Goal: Navigation & Orientation: Find specific page/section

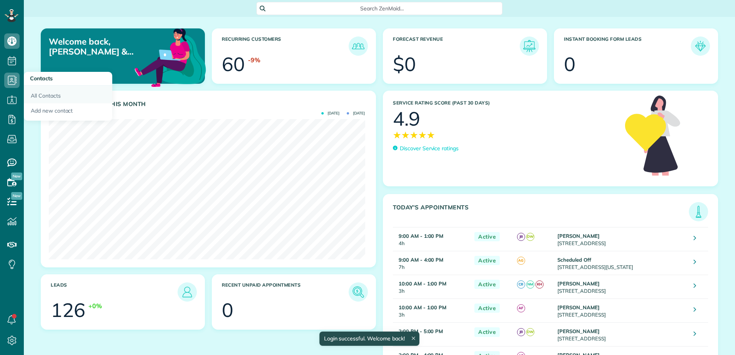
scroll to position [140, 316]
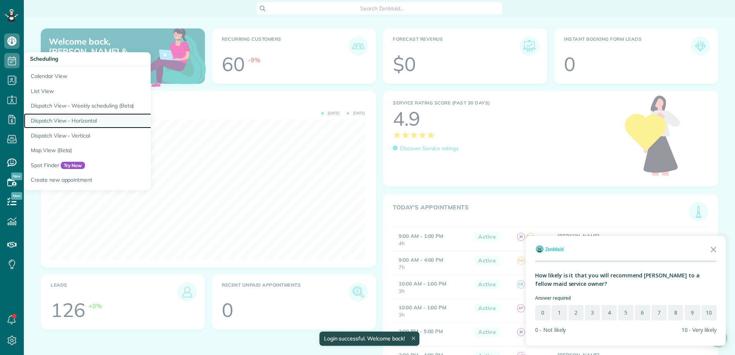
click at [48, 120] on link "Dispatch View - Horizontal" at bounding box center [120, 120] width 192 height 15
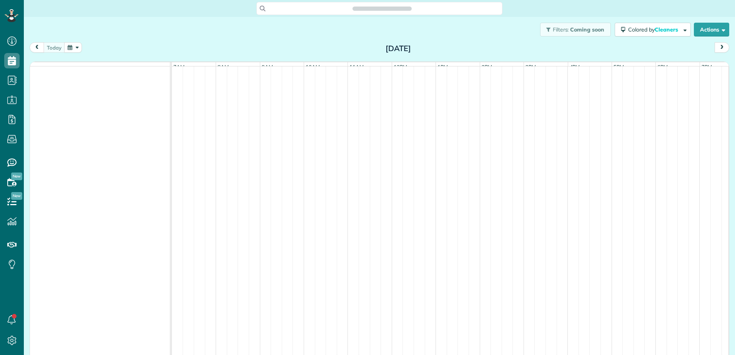
scroll to position [3, 3]
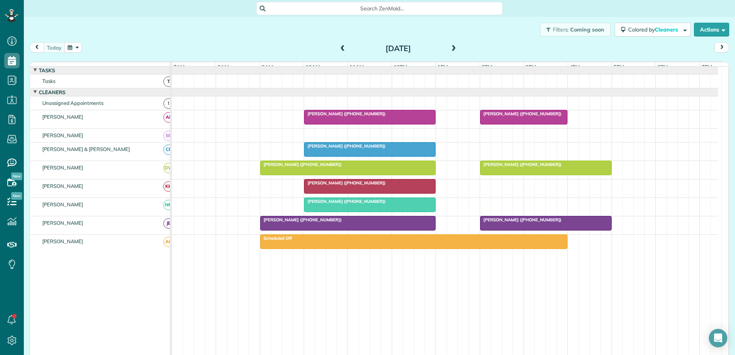
click at [339, 47] on span at bounding box center [343, 48] width 8 height 7
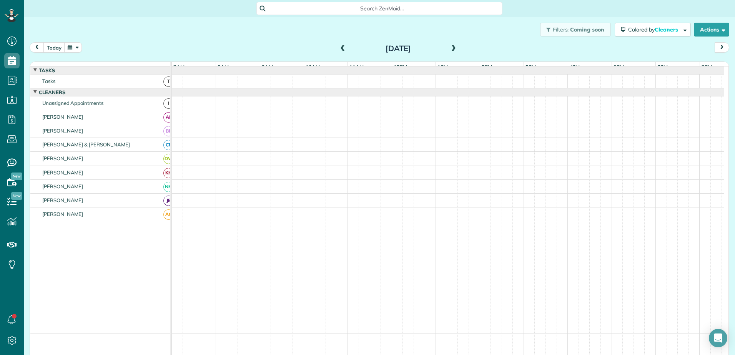
click at [339, 47] on span at bounding box center [343, 48] width 8 height 7
click at [52, 45] on button "today" at bounding box center [54, 47] width 22 height 10
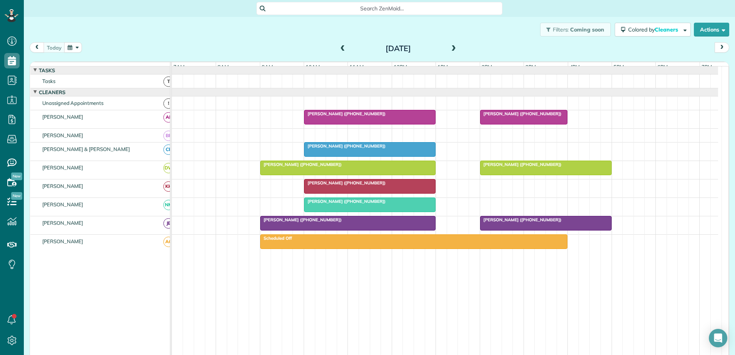
click at [337, 48] on div "[DATE]" at bounding box center [398, 48] width 123 height 12
click at [339, 47] on span at bounding box center [343, 48] width 8 height 7
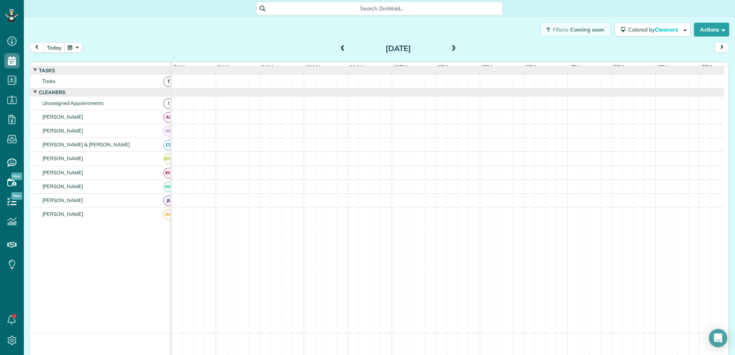
click at [339, 47] on span at bounding box center [343, 48] width 8 height 7
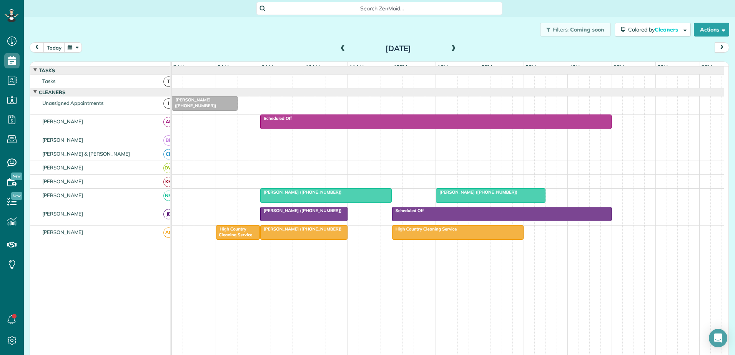
click at [459, 195] on span "[PERSON_NAME] ([PHONE_NUMBER])" at bounding box center [477, 192] width 82 height 5
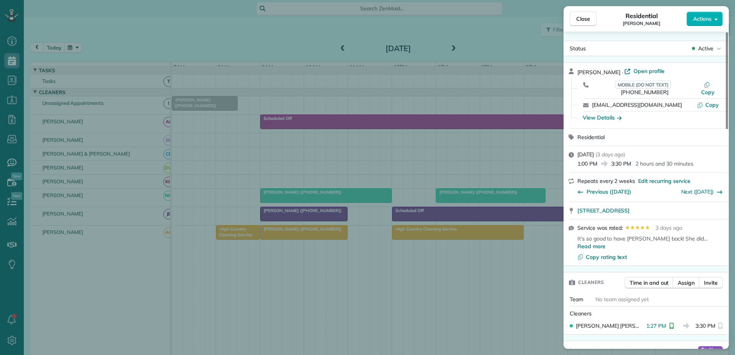
click at [543, 74] on div "Close Residential [PERSON_NAME] Actions Status Active [PERSON_NAME] · Open prof…" at bounding box center [367, 177] width 735 height 355
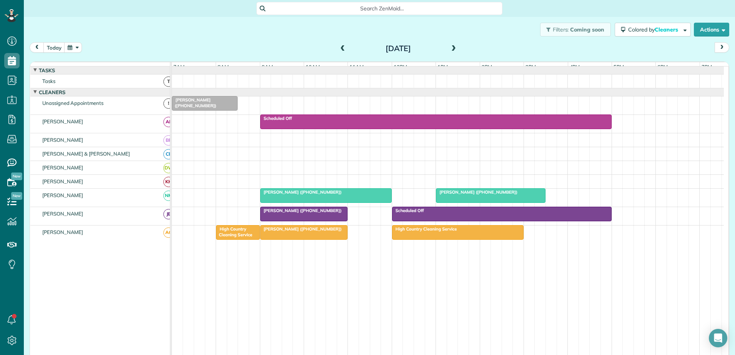
click at [479, 195] on span "[PERSON_NAME] ([PHONE_NUMBER])" at bounding box center [477, 192] width 82 height 5
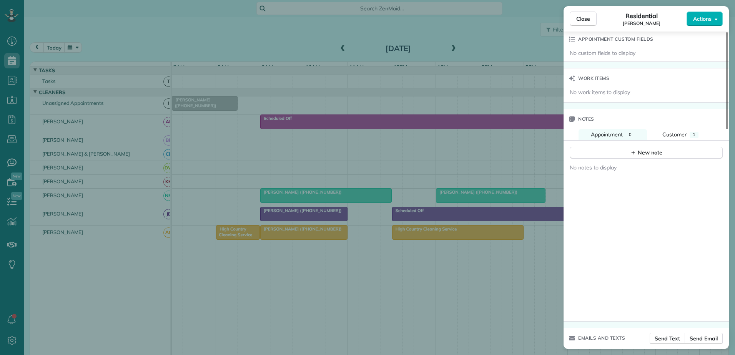
scroll to position [619, 0]
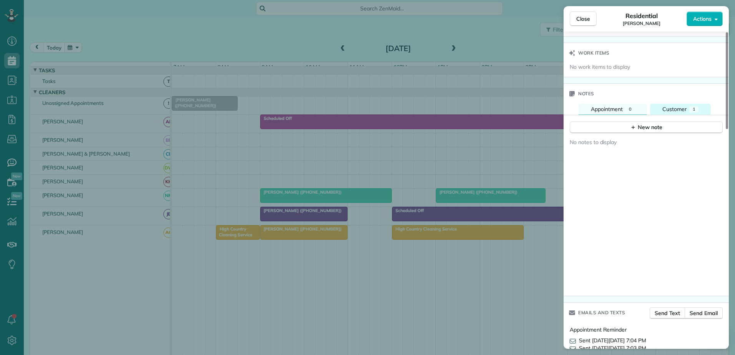
click at [689, 104] on button "Customer 1" at bounding box center [680, 109] width 61 height 11
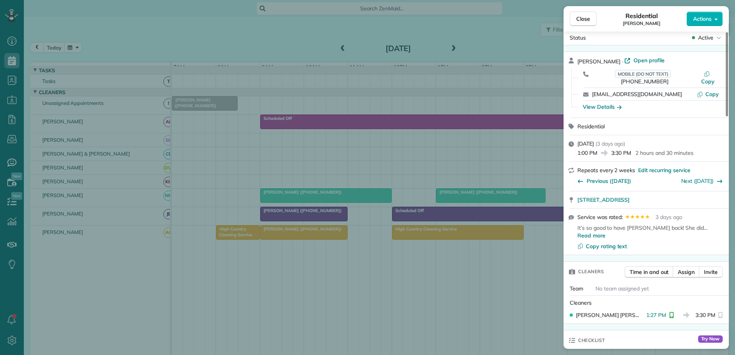
scroll to position [0, 0]
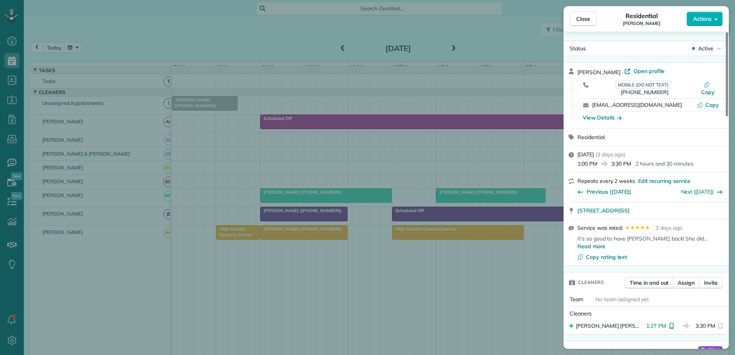
click at [382, 193] on div "Close Residential [PERSON_NAME] Actions Status Active [PERSON_NAME] · Open prof…" at bounding box center [367, 177] width 735 height 355
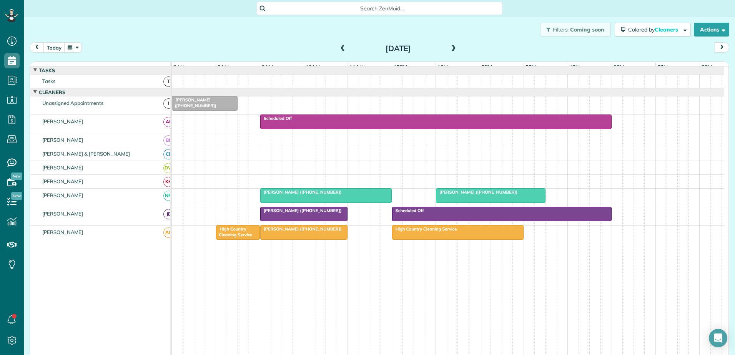
click at [446, 240] on div at bounding box center [458, 233] width 131 height 14
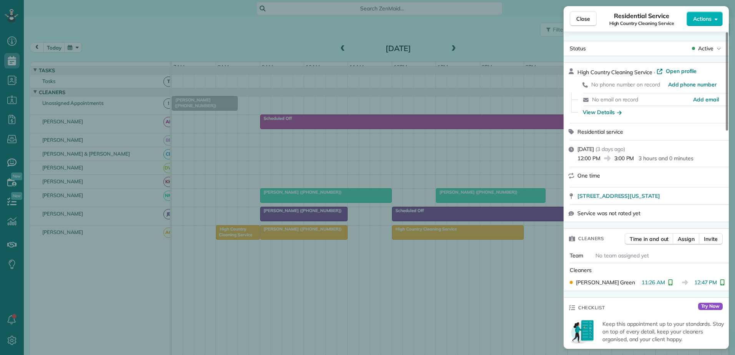
click at [315, 238] on div "Close Residential Service High Country Cleaning Service Actions Status Active H…" at bounding box center [367, 177] width 735 height 355
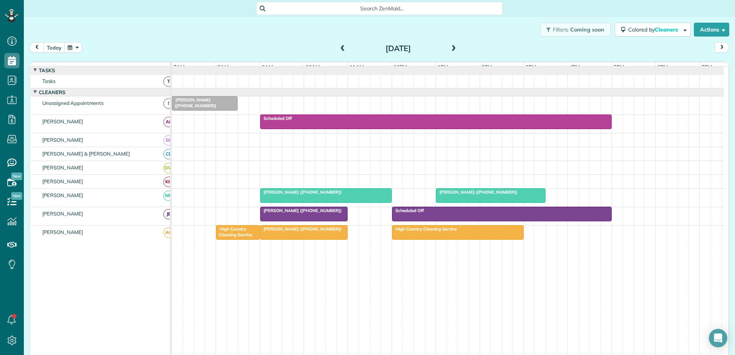
click at [300, 232] on span "[PERSON_NAME] ([PHONE_NUMBER])" at bounding box center [301, 228] width 82 height 5
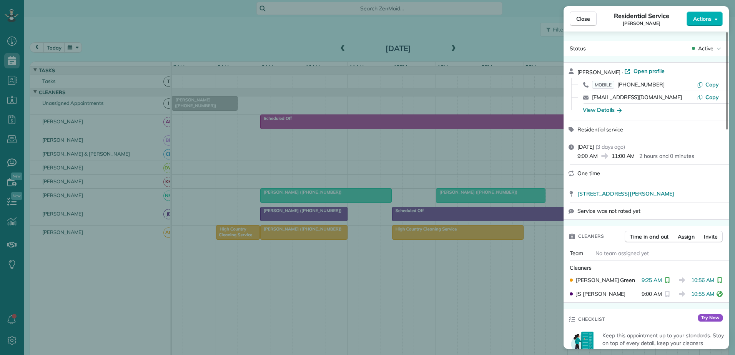
click at [411, 239] on div "Close Residential Service [PERSON_NAME] Actions Status Active [PERSON_NAME] · O…" at bounding box center [367, 177] width 735 height 355
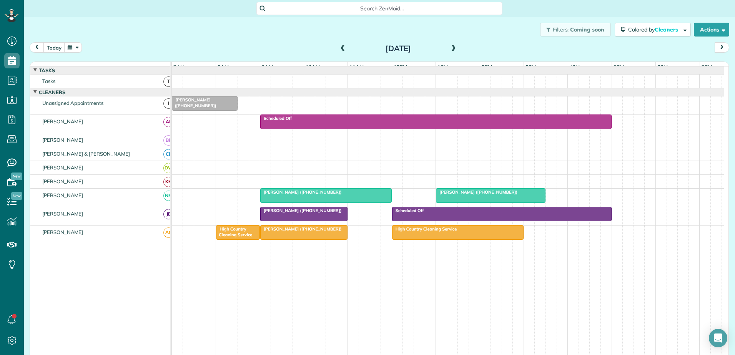
click at [411, 239] on div at bounding box center [458, 233] width 131 height 14
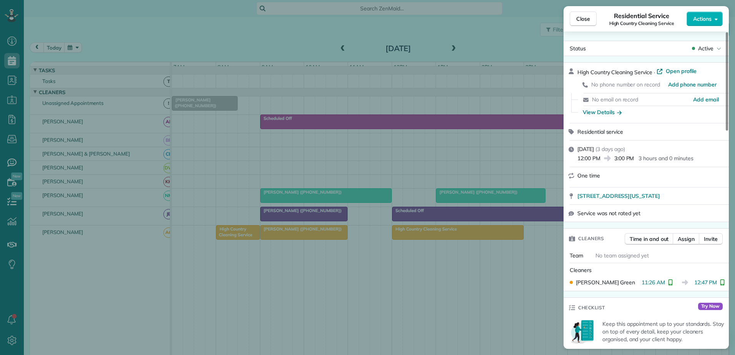
click at [128, 188] on div "Close Residential Service High Country Cleaning Service Actions Status Active H…" at bounding box center [367, 177] width 735 height 355
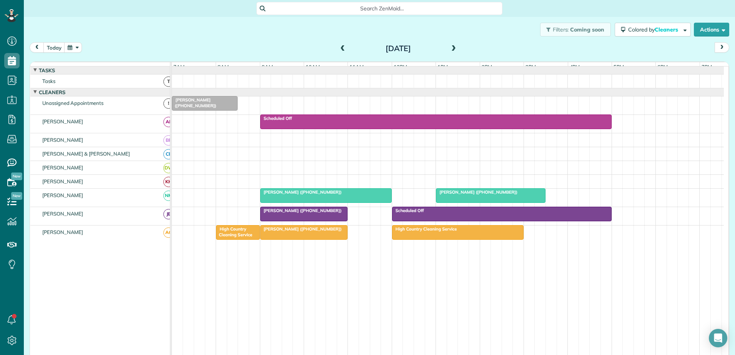
click at [336, 213] on div "[PERSON_NAME] ([PHONE_NUMBER])" at bounding box center [304, 210] width 83 height 5
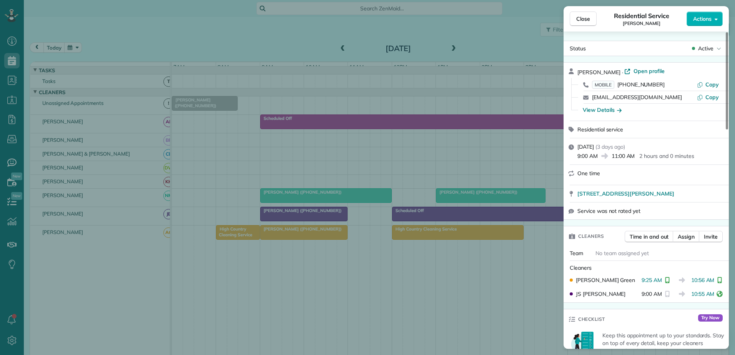
click at [333, 218] on div "Close Residential Service [PERSON_NAME] Actions Status Active [PERSON_NAME] · O…" at bounding box center [367, 177] width 735 height 355
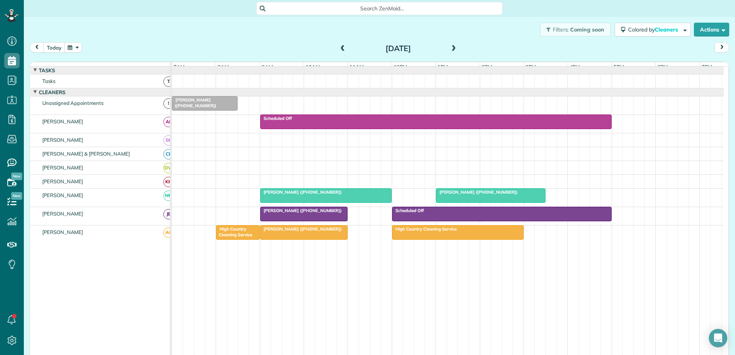
click at [452, 46] on span at bounding box center [454, 48] width 8 height 7
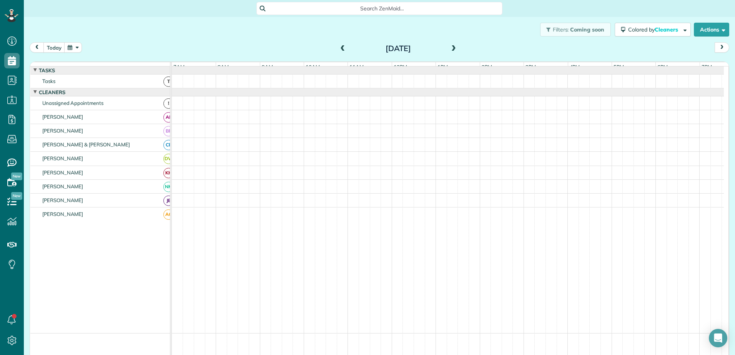
click at [452, 46] on span at bounding box center [454, 48] width 8 height 7
click at [337, 39] on div "Filters: Coming soon Colored by Cleaners Color by Cleaner Color by Team Color b…" at bounding box center [379, 29] width 711 height 25
click at [339, 53] on span at bounding box center [343, 49] width 8 height 12
click at [339, 48] on span at bounding box center [343, 48] width 8 height 7
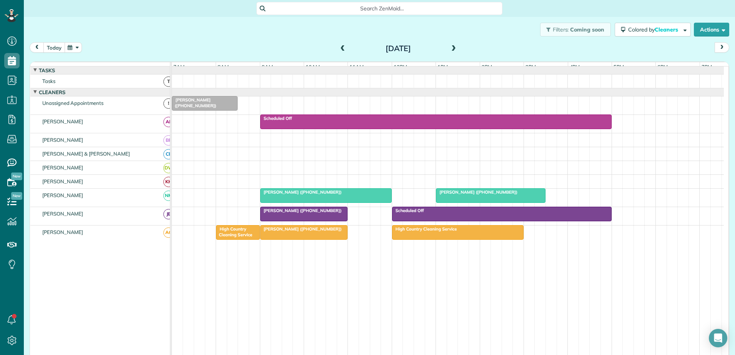
click at [47, 47] on button "today" at bounding box center [54, 47] width 22 height 10
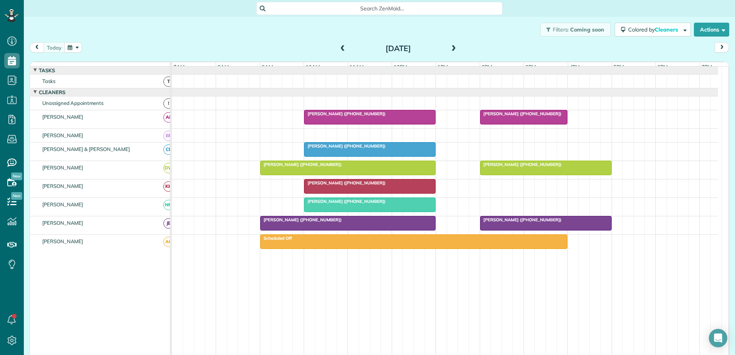
click at [515, 174] on div at bounding box center [546, 168] width 131 height 14
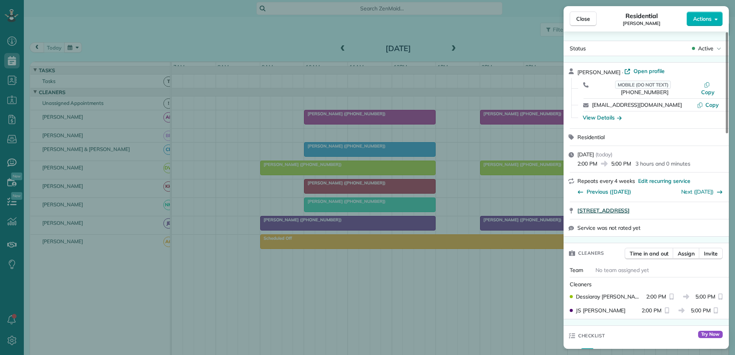
click at [617, 207] on span "[STREET_ADDRESS]" at bounding box center [604, 211] width 52 height 8
click at [335, 8] on div "Close Residential [PERSON_NAME] Actions Status Active [PERSON_NAME] · Open prof…" at bounding box center [367, 177] width 735 height 355
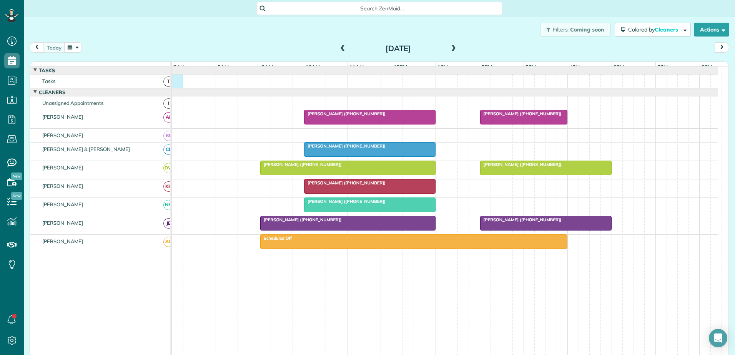
drag, startPoint x: 172, startPoint y: 90, endPoint x: 171, endPoint y: 87, distance: 3.9
click at [172, 88] on div at bounding box center [445, 81] width 546 height 13
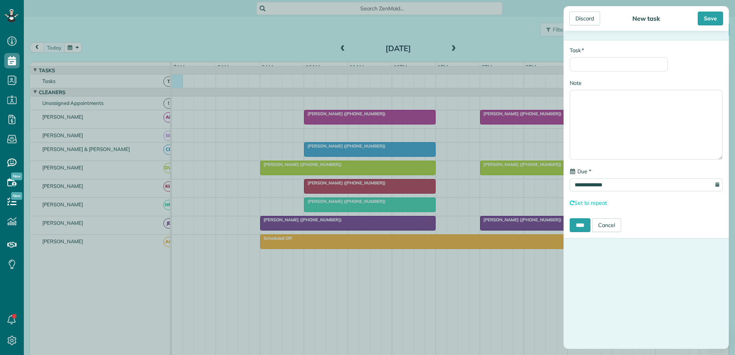
click at [166, 16] on div "**********" at bounding box center [367, 177] width 735 height 355
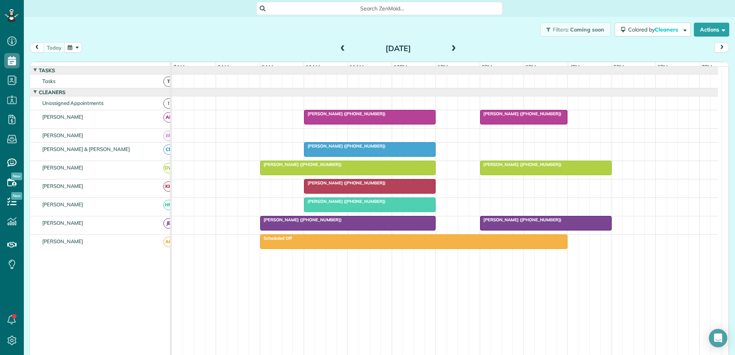
click at [290, 230] on div at bounding box center [348, 223] width 175 height 14
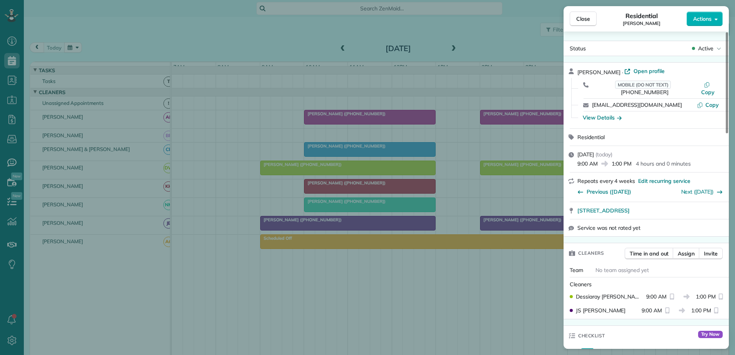
click at [303, 232] on div "Close Residential [PERSON_NAME] Actions Status Active [PERSON_NAME] · Open prof…" at bounding box center [367, 177] width 735 height 355
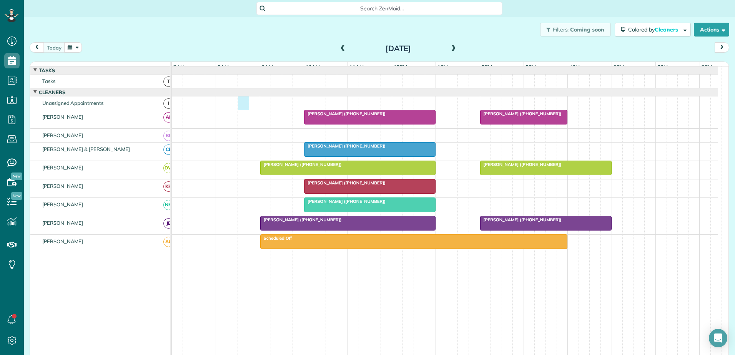
click at [246, 110] on div at bounding box center [445, 103] width 546 height 13
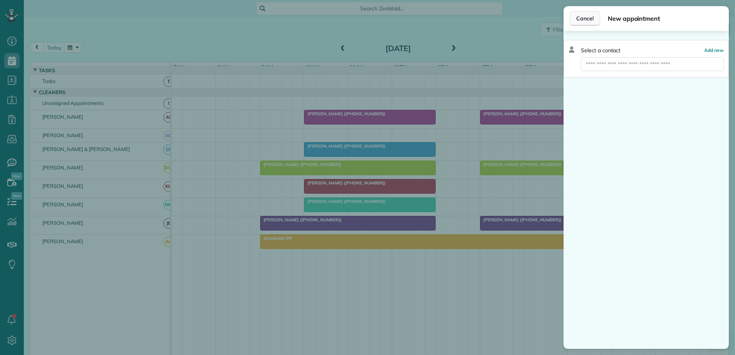
click at [581, 17] on span "Cancel" at bounding box center [584, 19] width 17 height 8
